Goal: Feedback & Contribution: Submit feedback/report problem

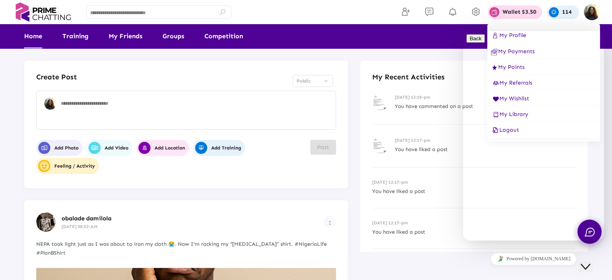
drag, startPoint x: 590, startPoint y: 261, endPoint x: 1168, endPoint y: 508, distance: 628.9
click at [590, 262] on icon "Close Chat This icon closes the chat window." at bounding box center [586, 267] width 10 height 10
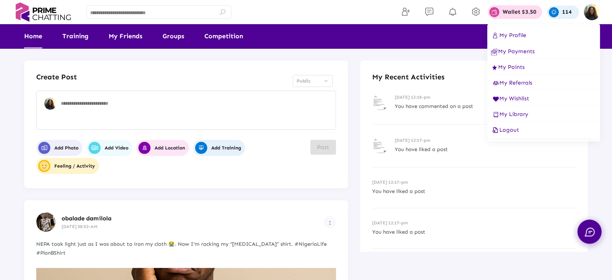
click at [386, 41] on div at bounding box center [306, 140] width 612 height 280
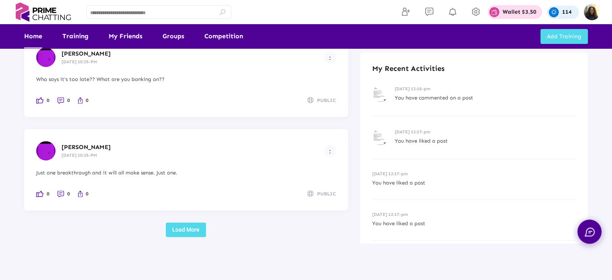
scroll to position [1125, 0]
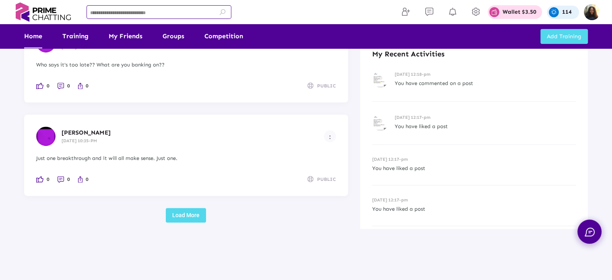
click at [119, 11] on input at bounding box center [159, 13] width 138 height 6
type input "*******"
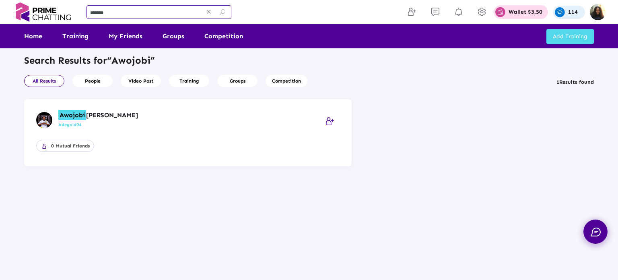
click at [78, 115] on mark "Awojobi" at bounding box center [72, 115] width 28 height 10
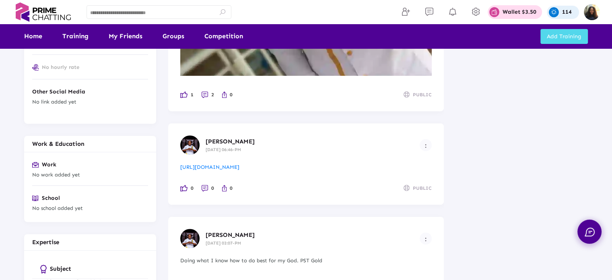
scroll to position [412, 0]
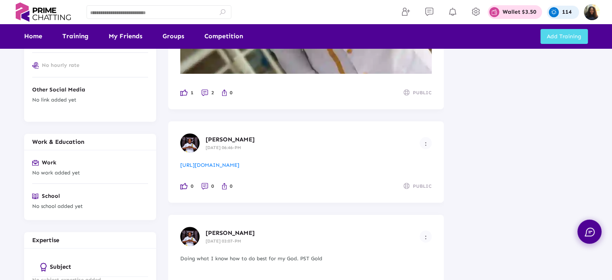
click at [41, 35] on link "Home" at bounding box center [33, 36] width 18 height 24
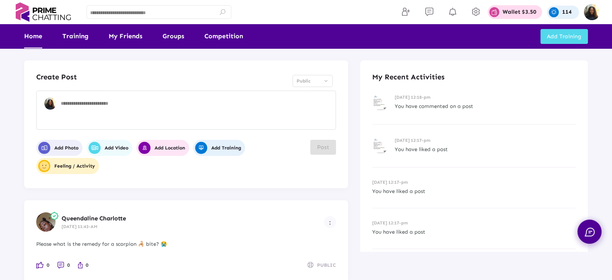
click at [286, 104] on textarea at bounding box center [197, 112] width 272 height 24
type textarea "**********"
click at [322, 146] on span "Post" at bounding box center [323, 147] width 12 height 7
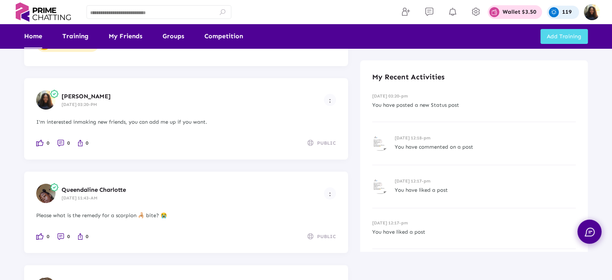
scroll to position [124, 0]
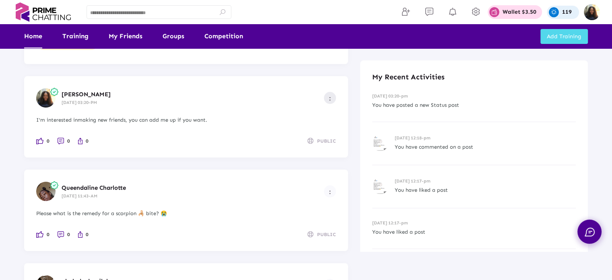
click at [327, 96] on button "Example icon-button with a menu" at bounding box center [330, 98] width 12 height 12
click at [592, 9] on div at bounding box center [306, 140] width 612 height 280
click at [590, 12] on img at bounding box center [592, 12] width 16 height 16
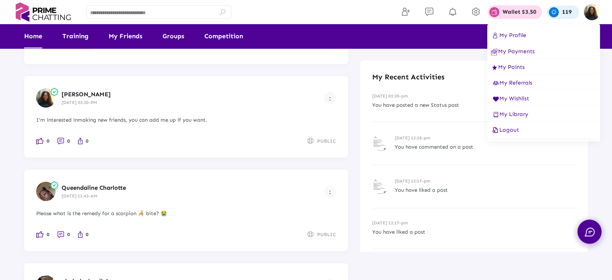
click at [512, 126] on button "Logout" at bounding box center [543, 130] width 113 height 16
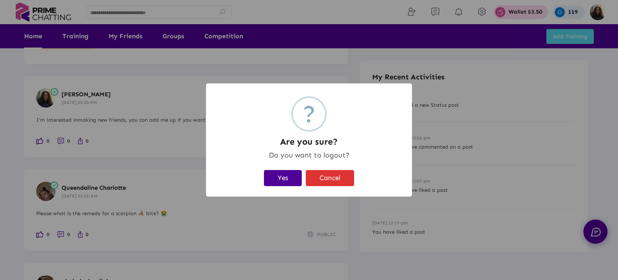
click at [262, 183] on div "Yes Cancel" at bounding box center [309, 177] width 190 height 21
click at [268, 181] on button "Yes" at bounding box center [283, 178] width 38 height 16
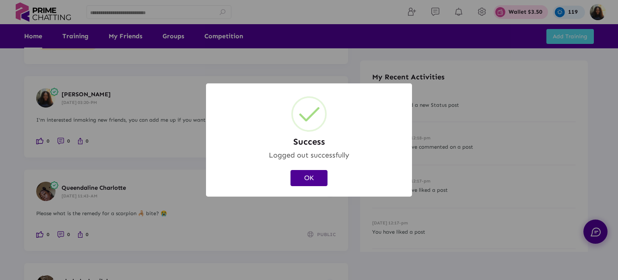
click at [317, 181] on button "OK" at bounding box center [309, 178] width 37 height 16
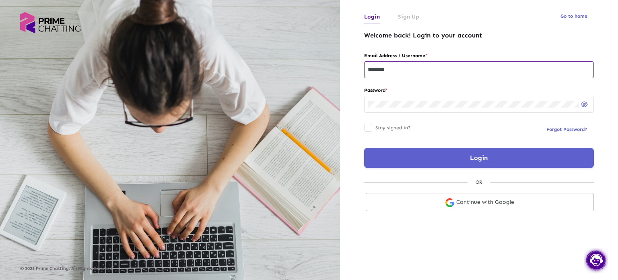
click at [409, 70] on input "********" at bounding box center [479, 69] width 223 height 6
type input "**********"
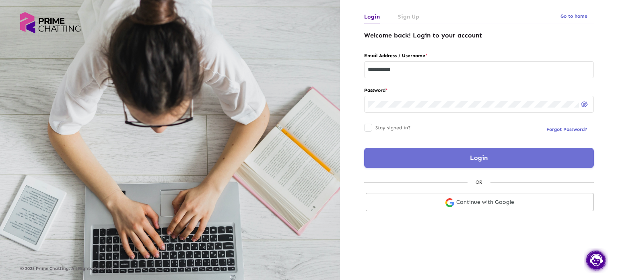
click at [394, 152] on button "Login" at bounding box center [479, 158] width 230 height 20
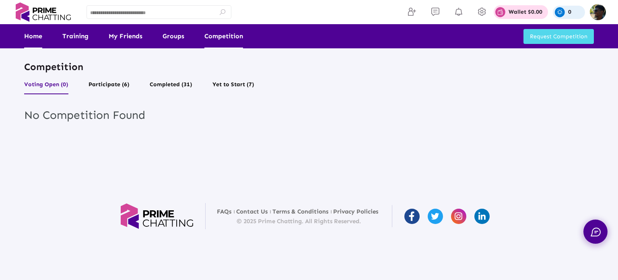
click at [35, 43] on link "Home" at bounding box center [33, 36] width 18 height 24
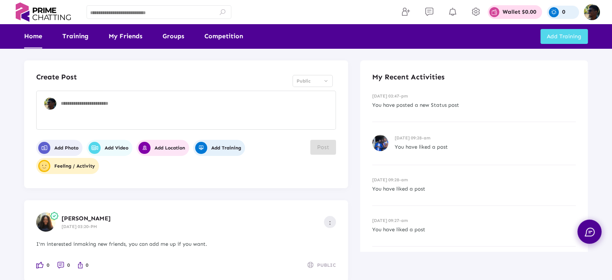
click at [333, 223] on button "Example icon-button with a menu" at bounding box center [330, 222] width 12 height 12
click at [325, 235] on icon at bounding box center [325, 236] width 10 height 8
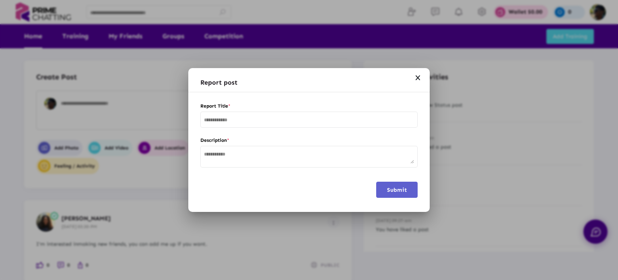
click at [243, 115] on div at bounding box center [309, 119] width 210 height 18
type input "**********"
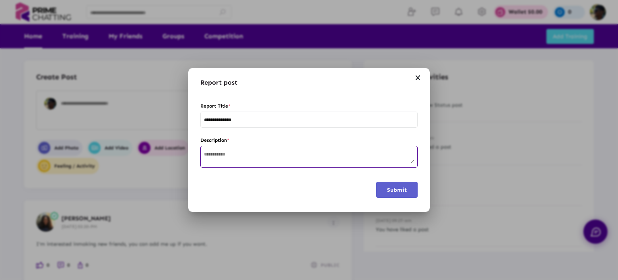
click at [252, 156] on textarea at bounding box center [309, 157] width 210 height 12
type textarea "**********"
click at [389, 191] on span "Submit" at bounding box center [397, 189] width 20 height 7
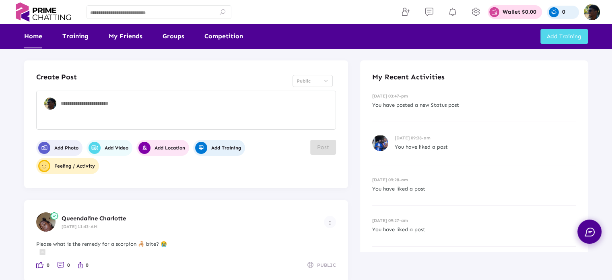
click at [40, 264] on img at bounding box center [39, 265] width 7 height 6
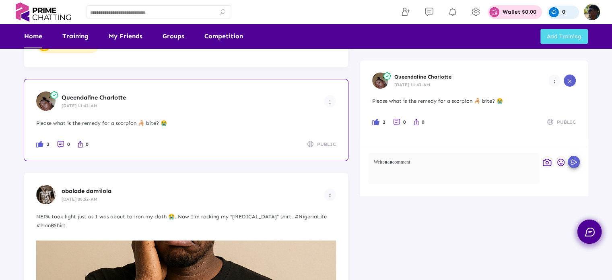
scroll to position [483, 0]
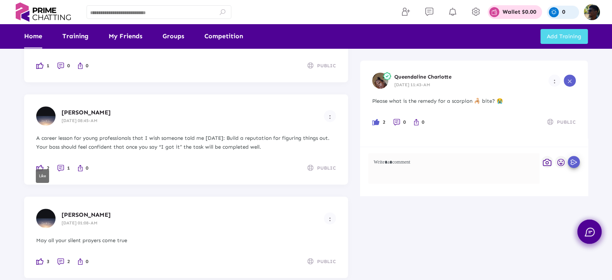
click at [39, 165] on img at bounding box center [39, 168] width 7 height 6
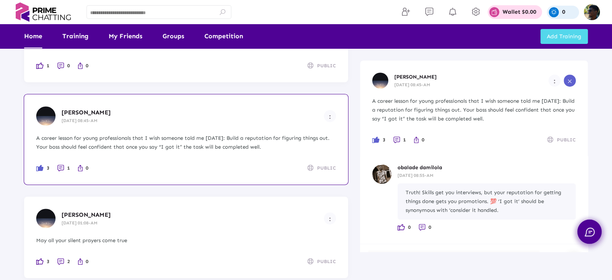
scroll to position [0, 0]
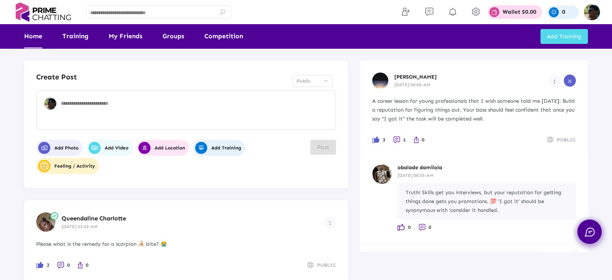
click at [113, 11] on input at bounding box center [159, 13] width 138 height 6
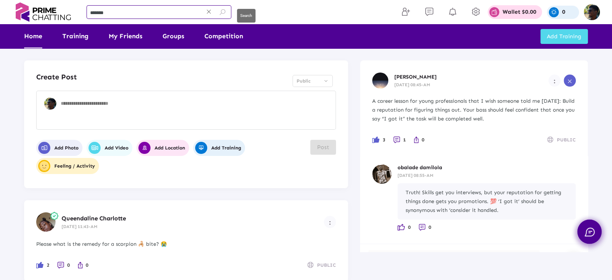
type input "*******"
click at [222, 13] on icon at bounding box center [222, 11] width 7 height 7
click at [221, 14] on icon at bounding box center [222, 11] width 7 height 7
click at [218, 13] on button at bounding box center [223, 12] width 18 height 14
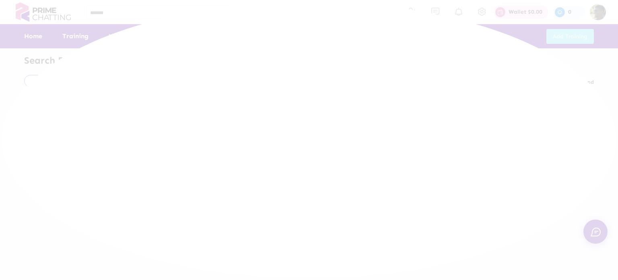
click at [167, 11] on div at bounding box center [309, 140] width 618 height 280
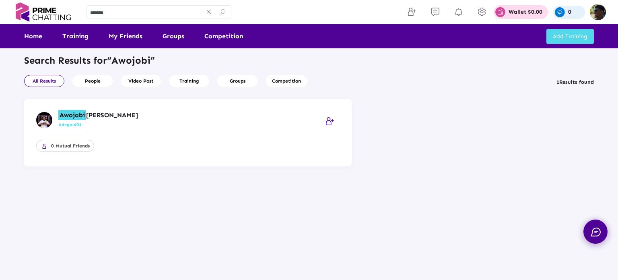
click at [85, 113] on mark "Awojobi" at bounding box center [72, 115] width 28 height 10
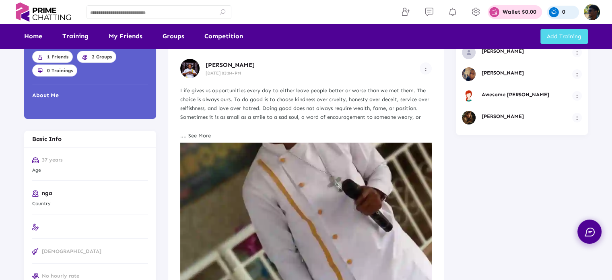
scroll to position [483, 0]
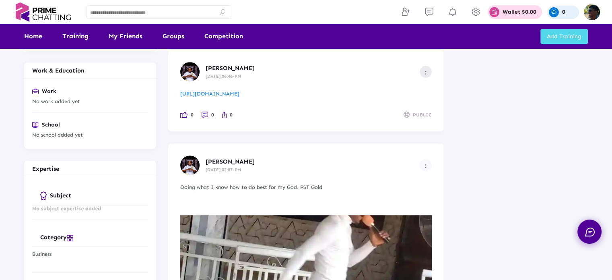
click at [427, 75] on button "Example icon-button with a menu" at bounding box center [426, 72] width 12 height 12
click at [421, 85] on icon at bounding box center [421, 86] width 10 height 8
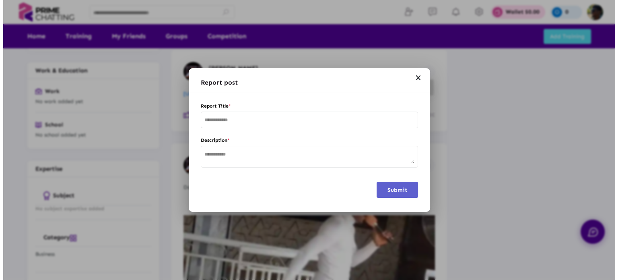
scroll to position [0, 0]
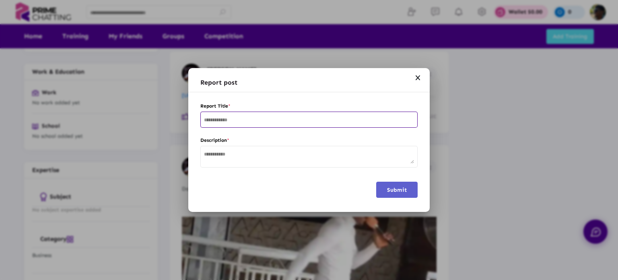
click at [304, 120] on input "text" at bounding box center [309, 120] width 210 height 6
type input "********"
click at [326, 152] on textarea at bounding box center [309, 157] width 210 height 12
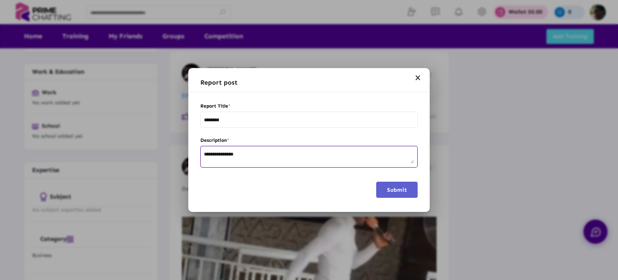
type textarea "**********"
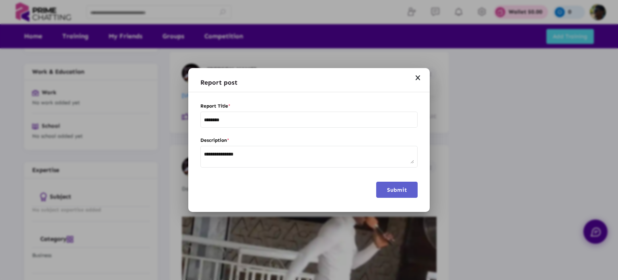
click at [393, 200] on div "Submit" at bounding box center [308, 196] width 241 height 30
click at [393, 192] on span "Submit" at bounding box center [397, 189] width 20 height 7
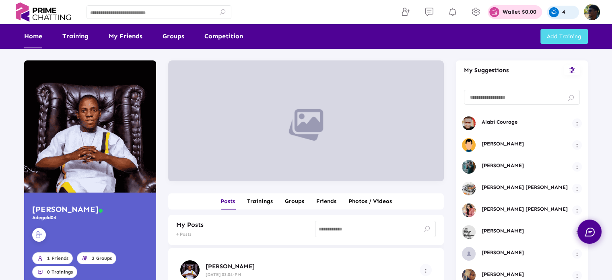
click at [28, 38] on link "Home" at bounding box center [33, 36] width 18 height 24
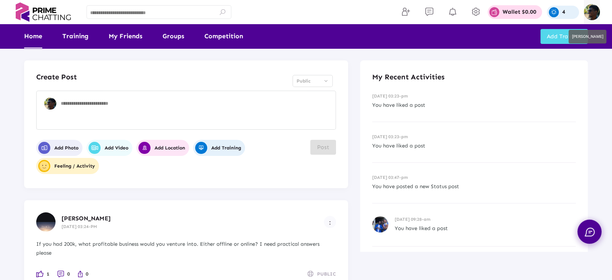
click at [592, 16] on img at bounding box center [592, 12] width 16 height 16
